Goal: Task Accomplishment & Management: Manage account settings

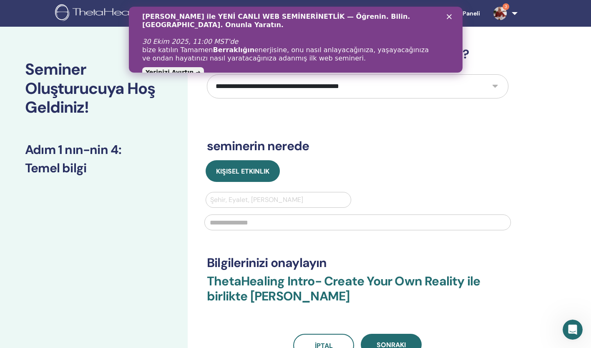
click at [501, 6] on link "3" at bounding box center [504, 13] width 34 height 27
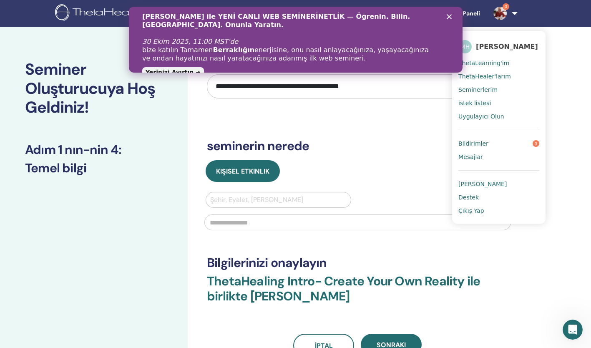
click at [495, 145] on link "Bildirimler 3" at bounding box center [498, 143] width 81 height 13
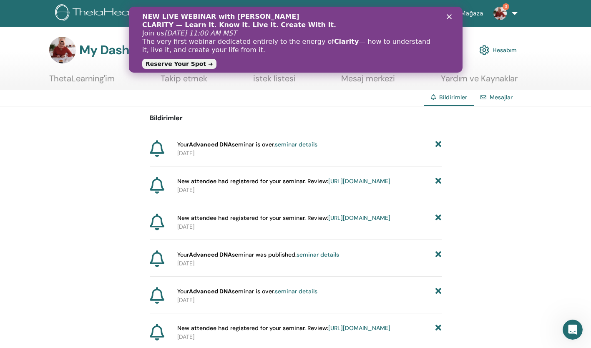
click at [452, 18] on div "Kapat" at bounding box center [450, 16] width 8 height 5
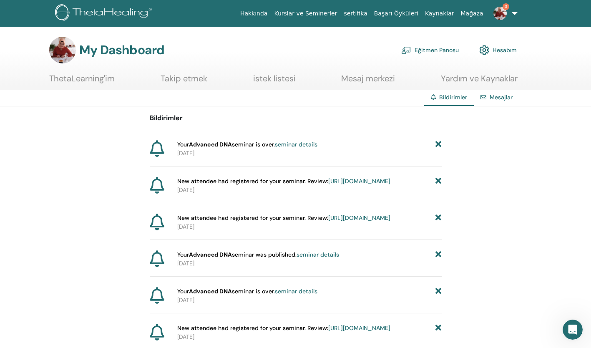
click at [502, 10] on img at bounding box center [499, 13] width 13 height 13
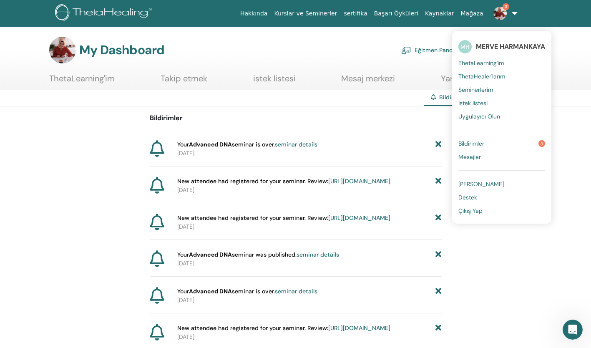
click at [494, 143] on link "Bildirimler 3" at bounding box center [501, 143] width 87 height 13
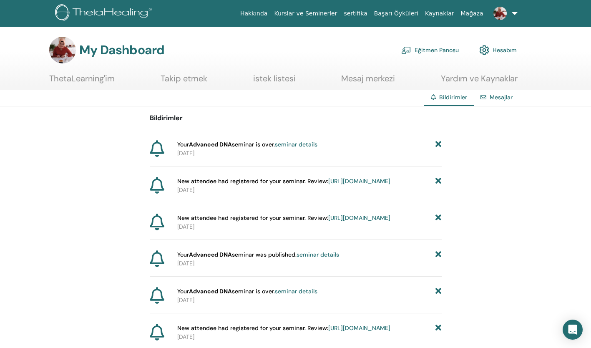
click at [328, 185] on link "https://member.thetahealing.com/instructor/seminar/379339/attendees" at bounding box center [359, 181] width 62 height 8
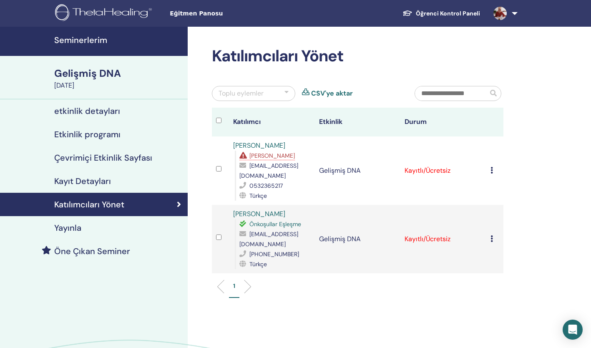
click at [278, 153] on span "Eksik Önkoşullar" at bounding box center [271, 156] width 45 height 8
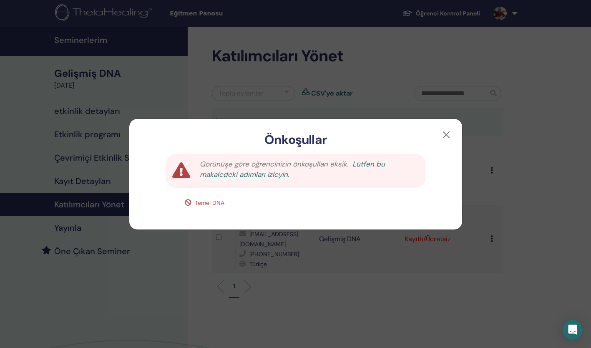
click at [366, 163] on link "Lütfen bu makaledeki adımları izleyin." at bounding box center [292, 169] width 185 height 20
click at [442, 133] on button "button" at bounding box center [445, 134] width 13 height 13
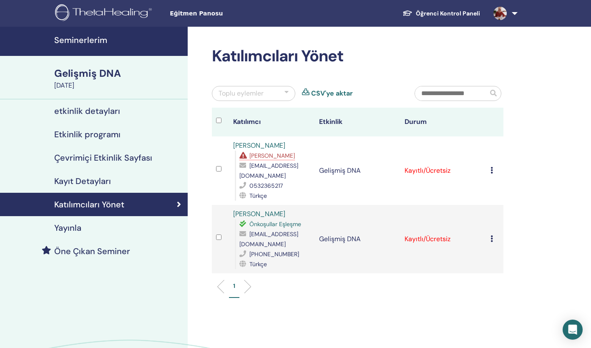
click at [97, 109] on h4 "etkinlik detayları" at bounding box center [87, 111] width 66 height 10
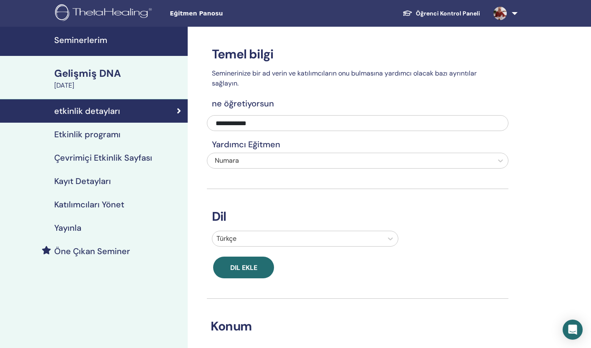
click at [100, 130] on h4 "Etkinlik programı" at bounding box center [87, 134] width 66 height 10
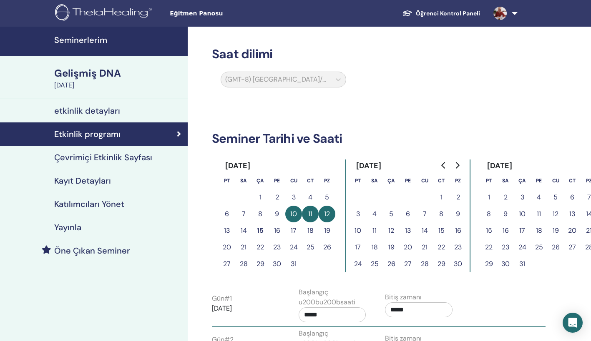
click at [106, 152] on link "Çevrimiçi Etkinlik Sayfası" at bounding box center [94, 157] width 188 height 23
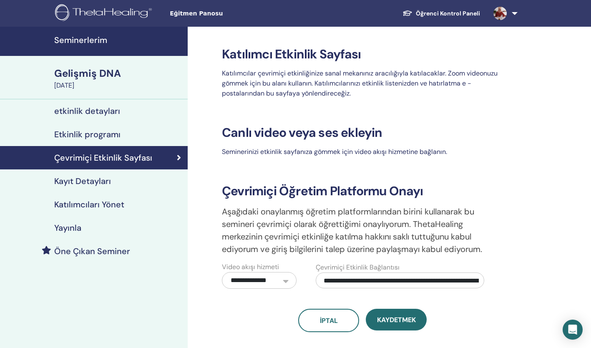
click at [502, 13] on img at bounding box center [499, 13] width 13 height 13
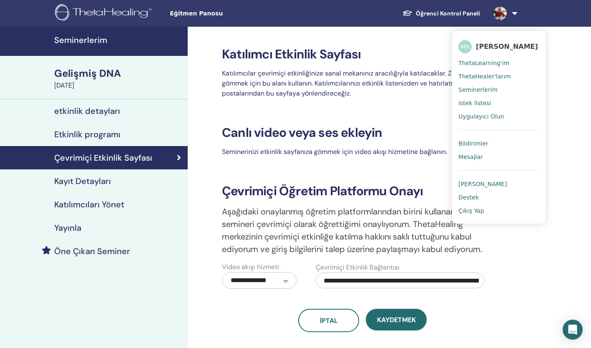
click at [80, 37] on h4 "Seminerlerim" at bounding box center [118, 40] width 128 height 10
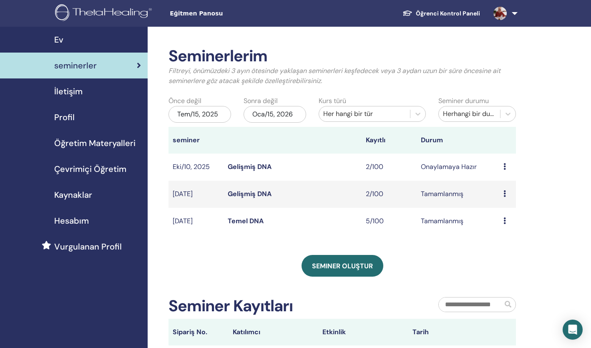
click at [505, 193] on icon at bounding box center [504, 193] width 3 height 7
click at [501, 200] on link "Ön izleme" at bounding box center [502, 199] width 30 height 9
click at [266, 195] on link "Gelişmiş DNA" at bounding box center [250, 193] width 44 height 9
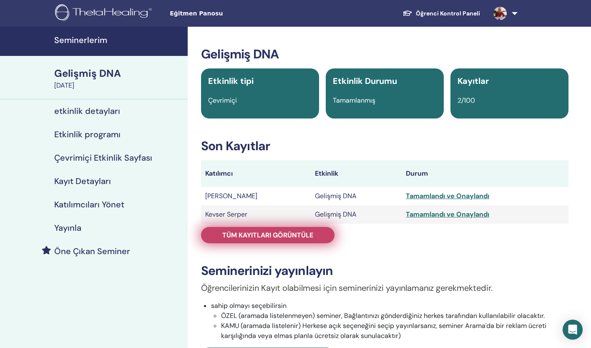
click at [263, 240] on link "Tüm kayıtları görüntüle" at bounding box center [267, 235] width 133 height 16
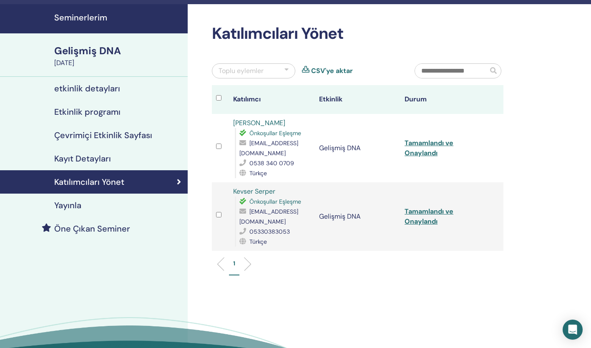
scroll to position [42, 0]
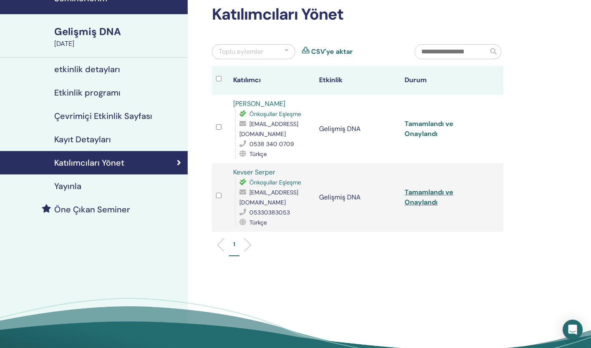
click at [431, 124] on link "Tamamlandı ve Onaylandı" at bounding box center [428, 128] width 49 height 19
click at [99, 32] on div "Gelişmiş DNA" at bounding box center [118, 32] width 128 height 14
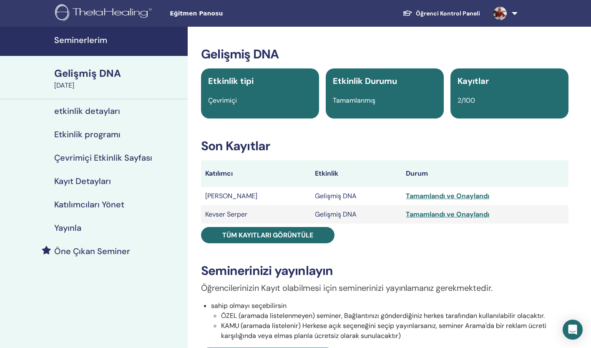
click at [95, 40] on h4 "Seminerlerim" at bounding box center [118, 40] width 128 height 10
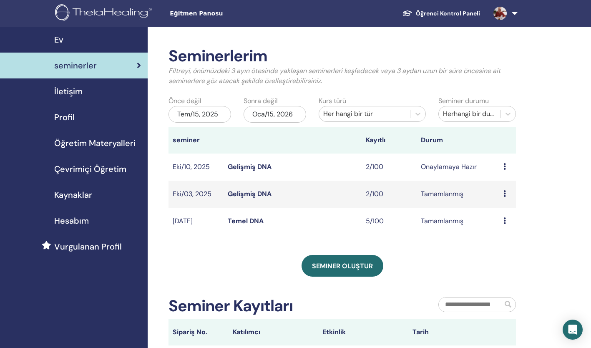
click at [251, 165] on link "Gelişmiş DNA" at bounding box center [250, 166] width 44 height 9
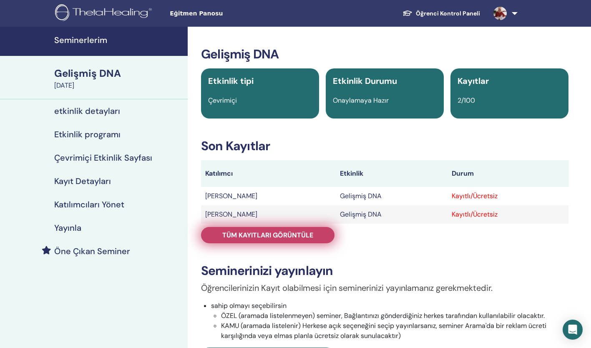
click at [294, 233] on span "Tüm kayıtları görüntüle" at bounding box center [267, 235] width 91 height 9
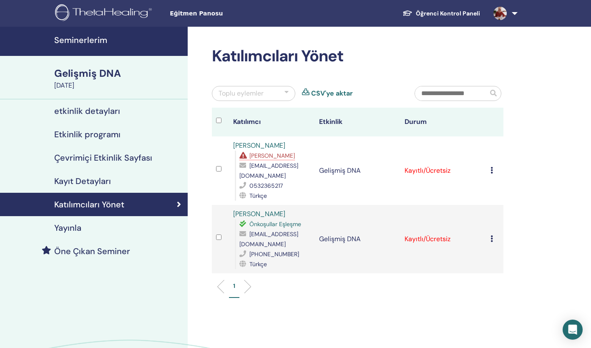
click at [492, 239] on icon at bounding box center [491, 238] width 3 height 7
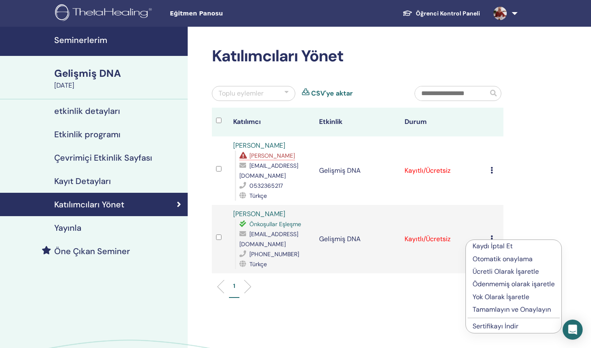
click at [492, 323] on link "Sertifikayı İndir" at bounding box center [495, 325] width 46 height 9
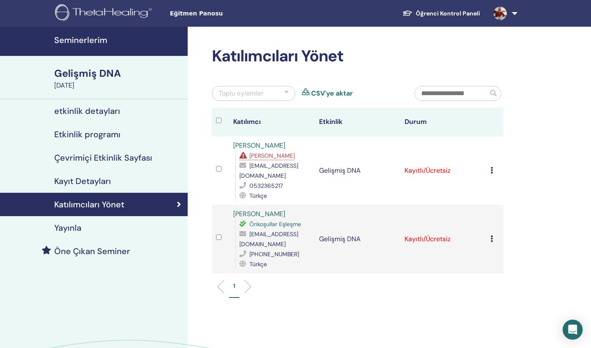
click at [489, 167] on td "Kaydı İptal Et Otomatik onaylama Ücretli Olarak İşaretle Ödenmemiş olarak işare…" at bounding box center [494, 170] width 17 height 68
click at [491, 168] on icon at bounding box center [491, 170] width 3 height 7
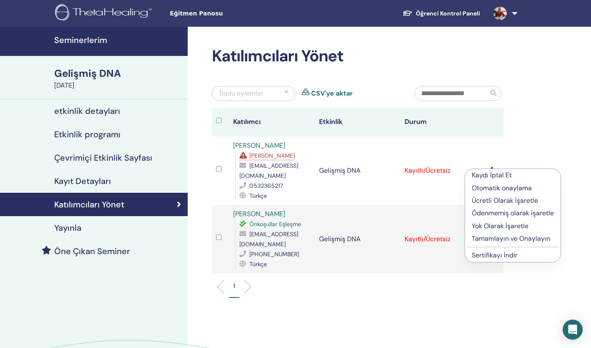
click at [499, 254] on link "Sertifikayı İndir" at bounding box center [495, 255] width 46 height 9
